Goal: Task Accomplishment & Management: Complete application form

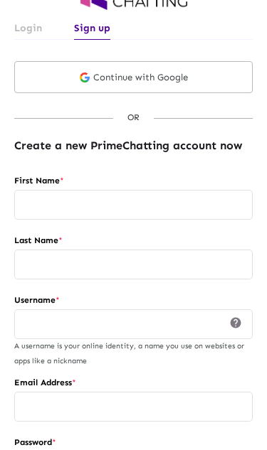
click at [32, 28] on link "Login" at bounding box center [28, 27] width 28 height 23
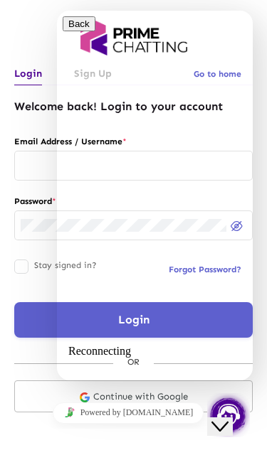
click at [190, 430] on div "Login Sign Up Go to home Welcome back! Login to your account Email Address / Us…" at bounding box center [133, 225] width 267 height 450
click at [11, 201] on div "Email Address / Username * Password *" at bounding box center [134, 194] width 260 height 120
click at [14, 151] on div at bounding box center [133, 171] width 238 height 41
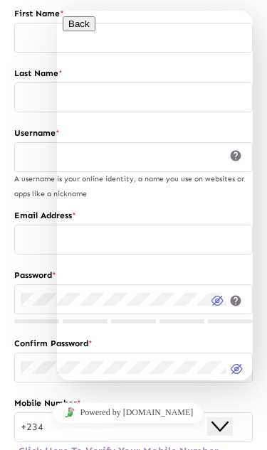
click at [21, 381] on div at bounding box center [124, 367] width 206 height 32
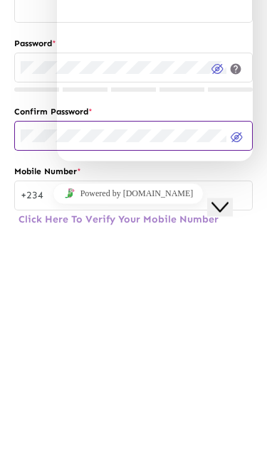
scroll to position [425, 0]
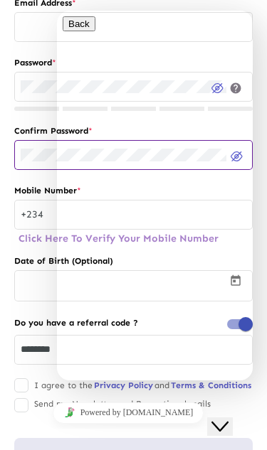
click at [228, 418] on div "Close Chat This icon closes the chat window." at bounding box center [219, 426] width 17 height 17
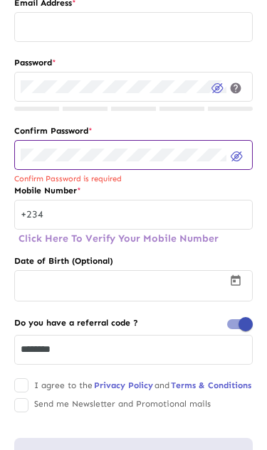
click at [34, 211] on span "+234" at bounding box center [35, 214] width 28 height 10
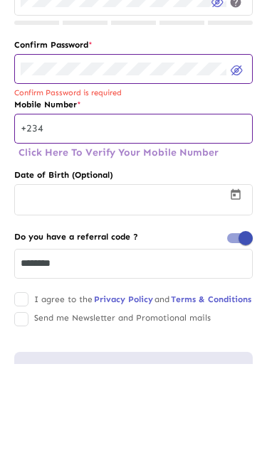
click at [31, 209] on span "+234" at bounding box center [35, 214] width 28 height 10
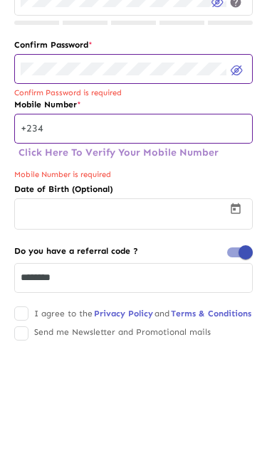
click at [33, 209] on span "+234" at bounding box center [35, 214] width 28 height 10
click at [36, 209] on span "+234" at bounding box center [35, 214] width 28 height 10
